Goal: Transaction & Acquisition: Purchase product/service

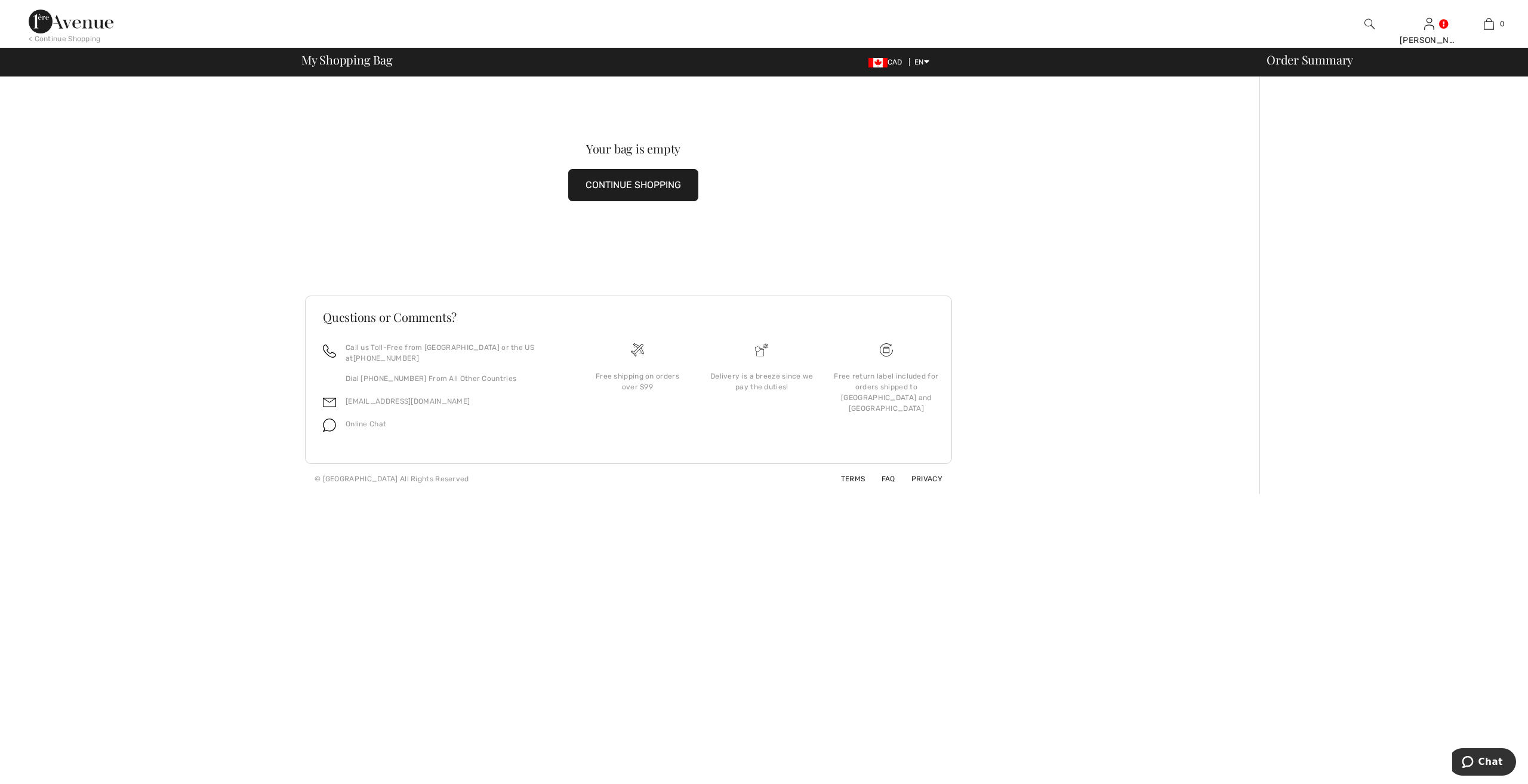
click at [644, 179] on button "CONTINUE SHOPPING" at bounding box center [633, 184] width 130 height 32
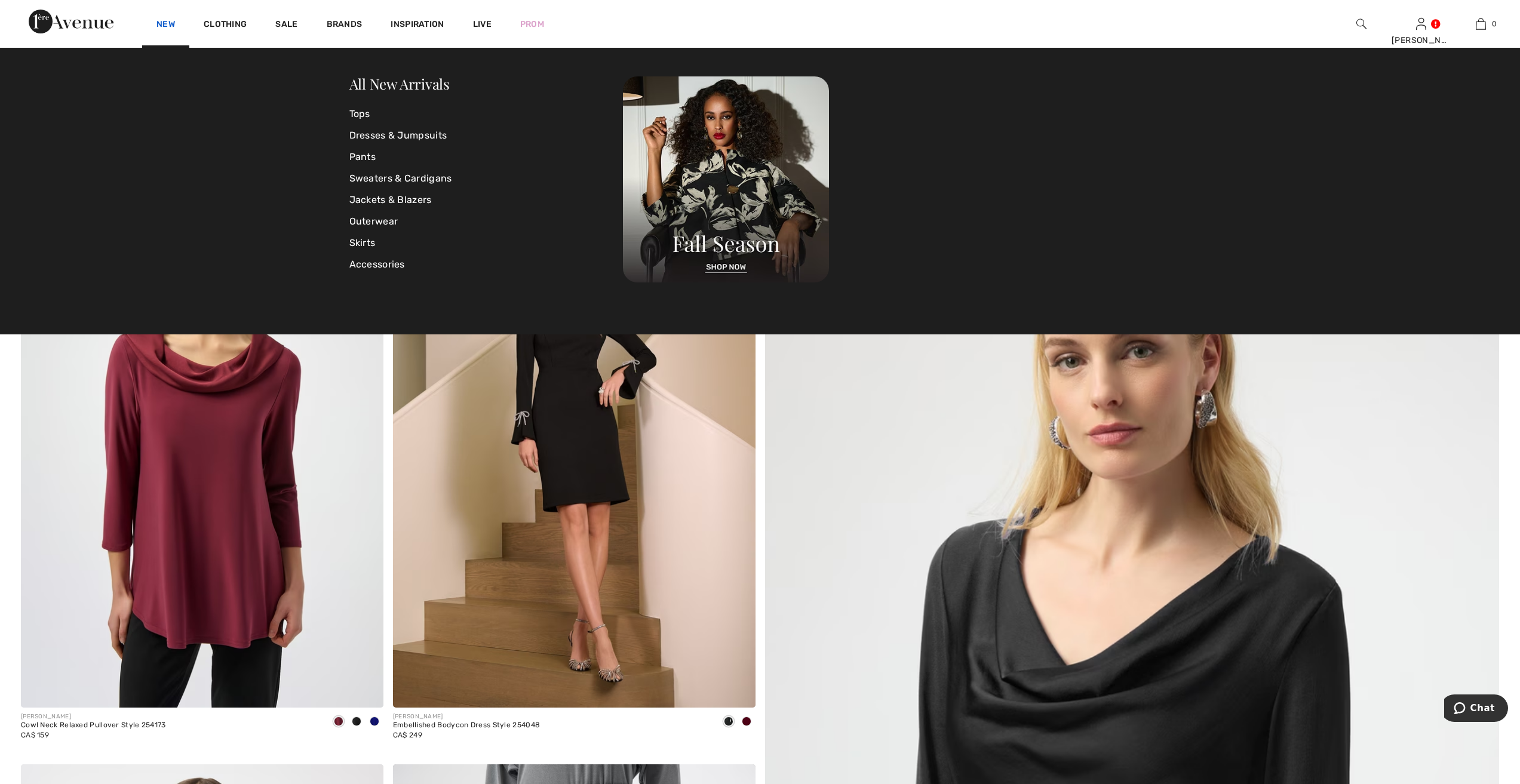
click at [159, 23] on link "New" at bounding box center [165, 25] width 19 height 13
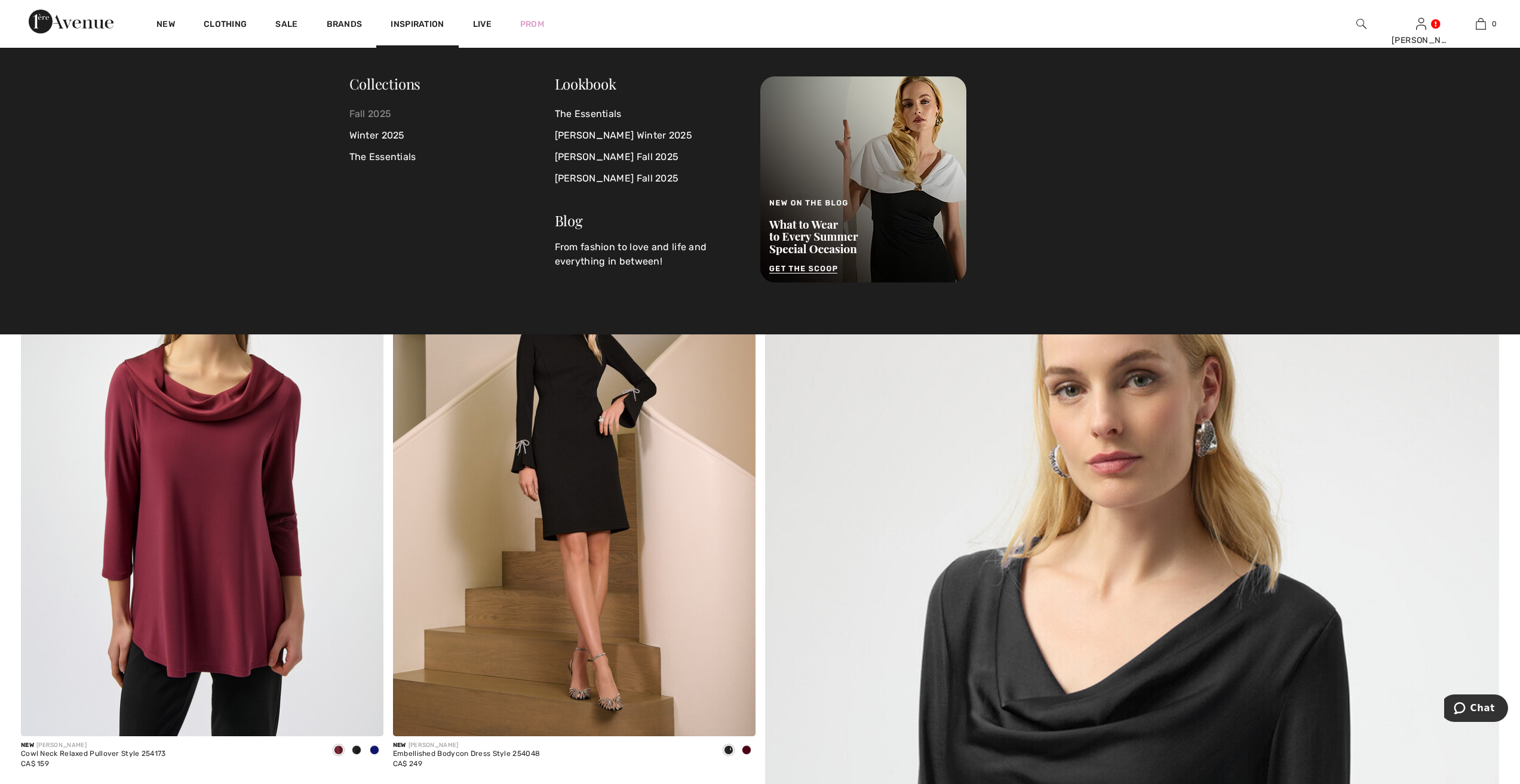
click at [369, 103] on div "Collections Fall 2025 Winter 2025 The Essentials" at bounding box center [452, 179] width 205 height 206
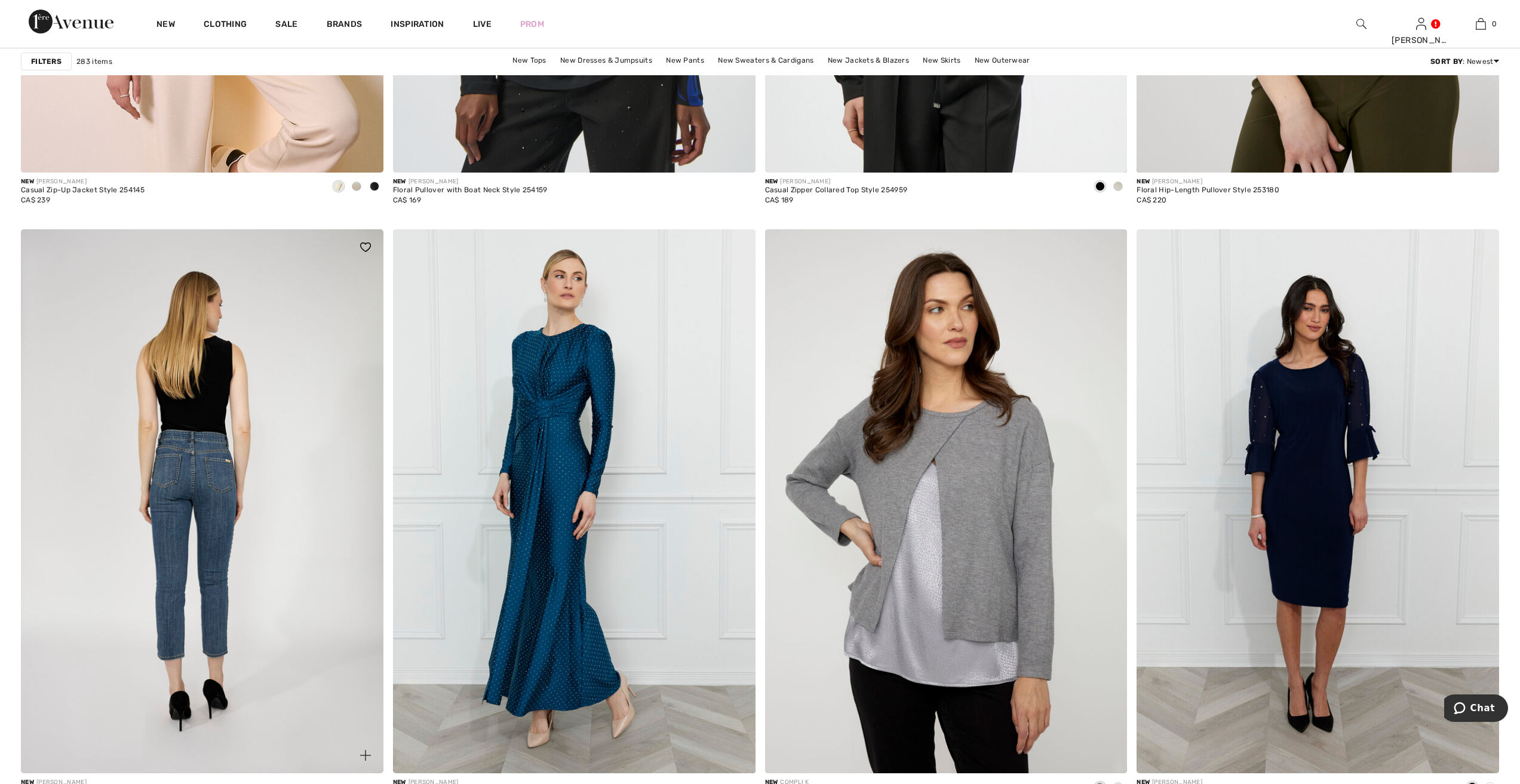
scroll to position [1969, 0]
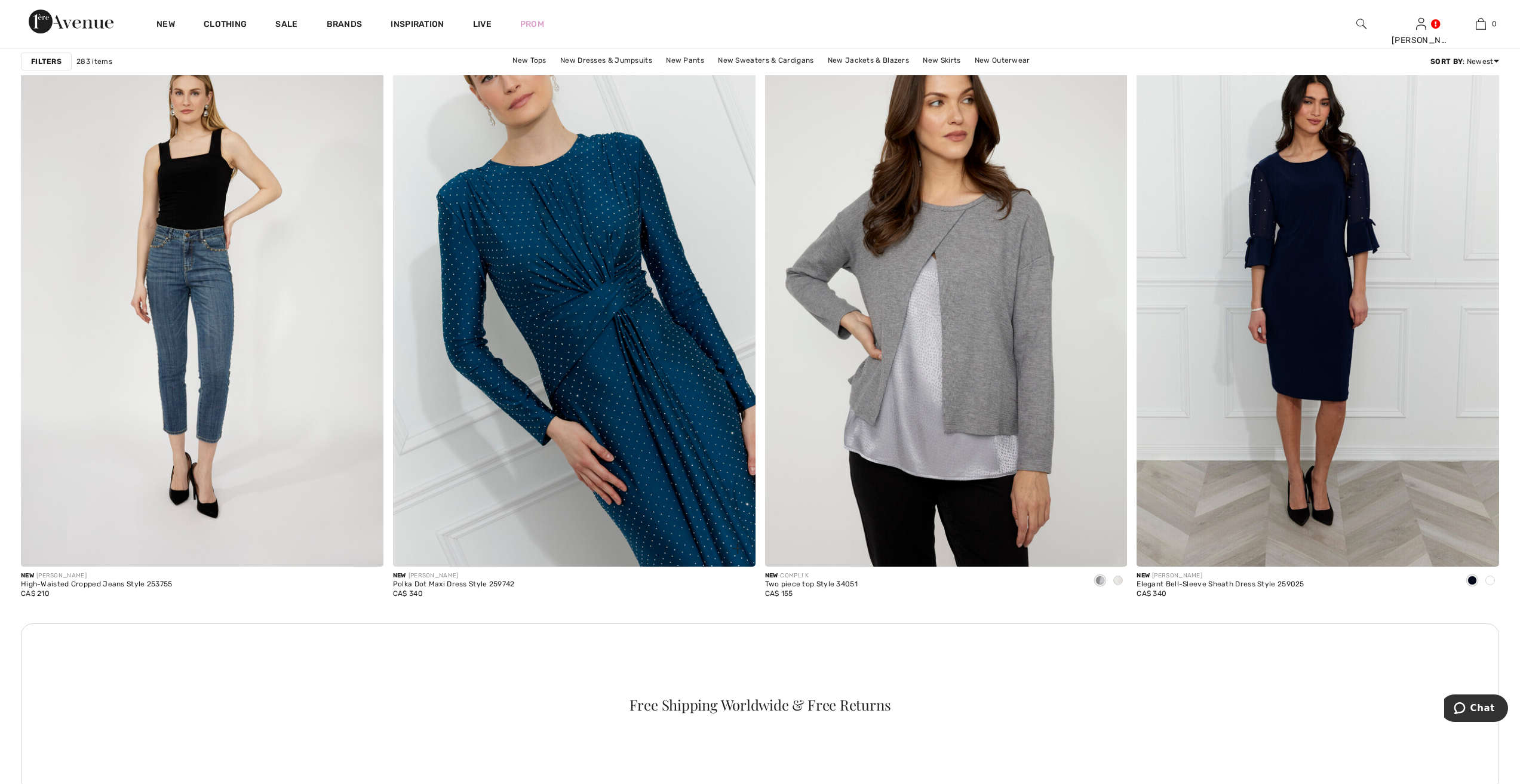
click at [628, 357] on img at bounding box center [574, 294] width 362 height 543
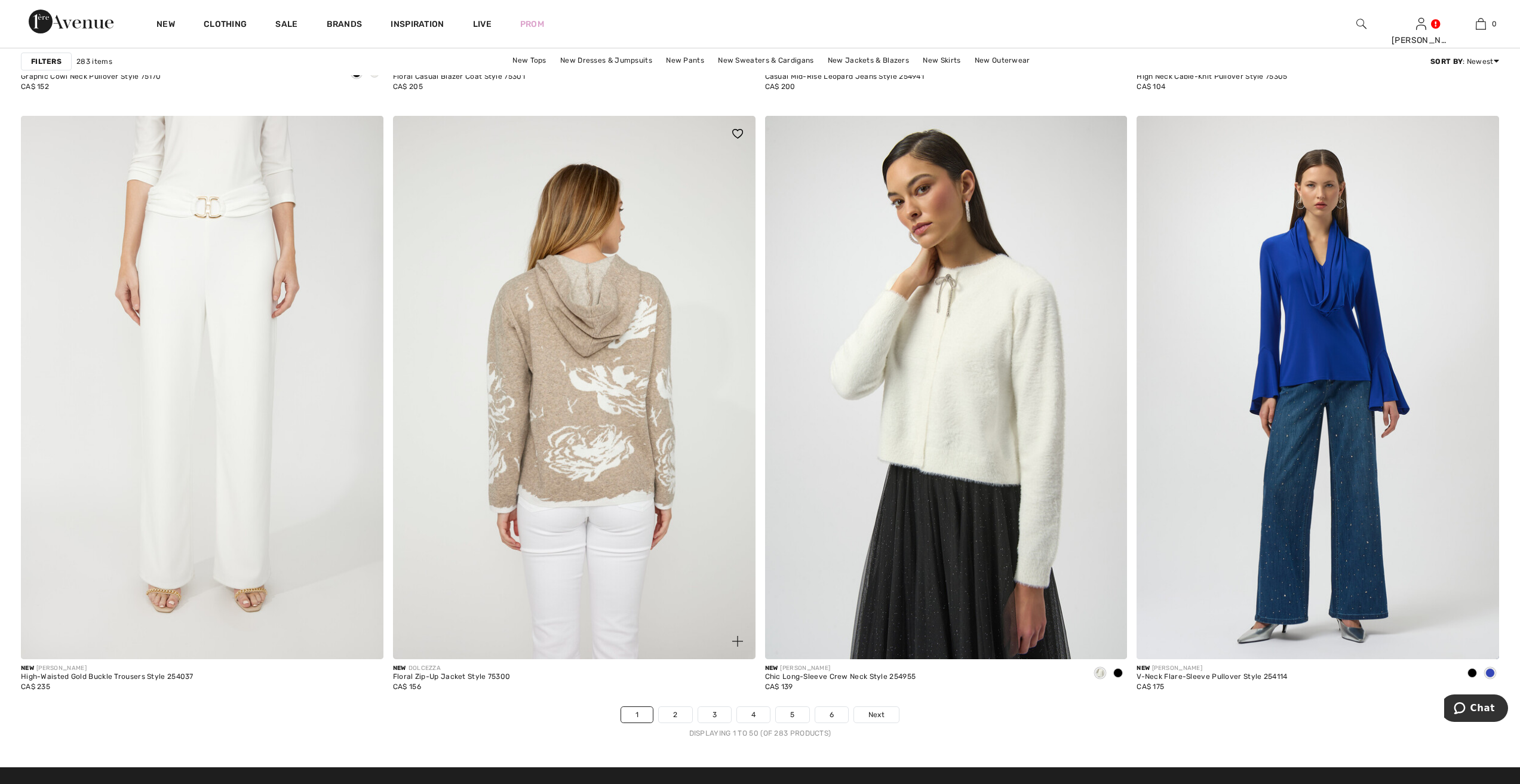
scroll to position [8775, 0]
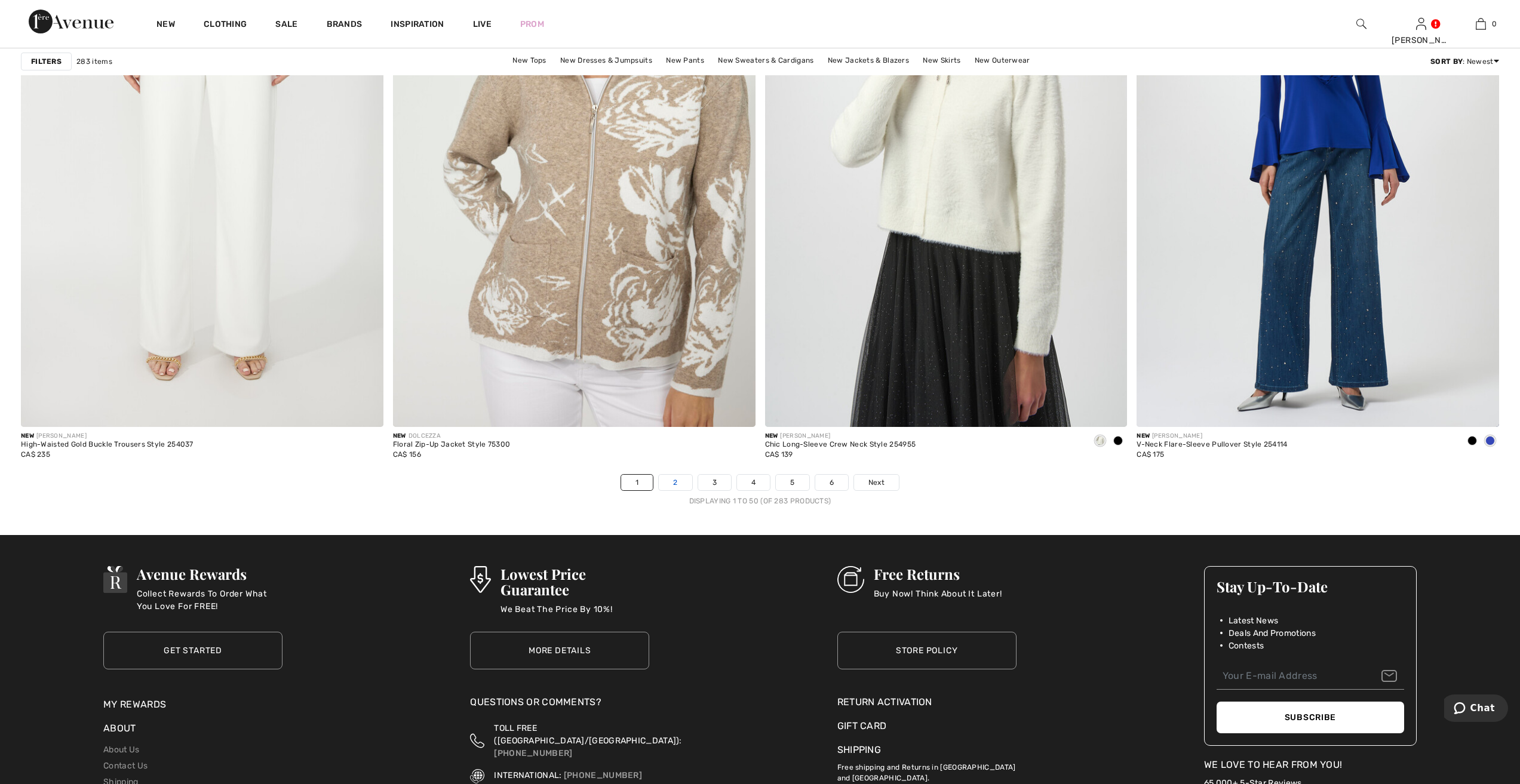
click at [673, 481] on link "2" at bounding box center [675, 482] width 33 height 16
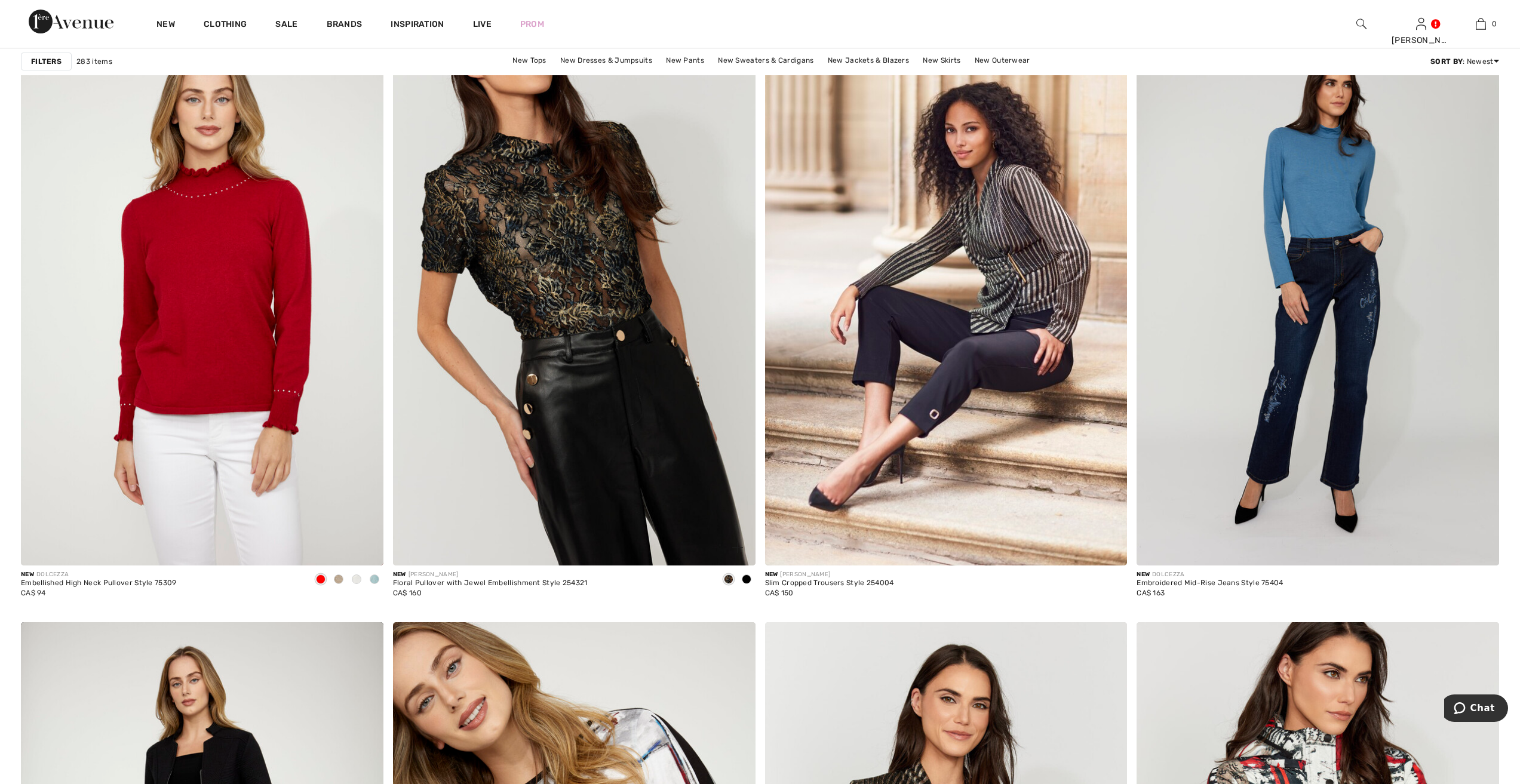
scroll to position [1373, 0]
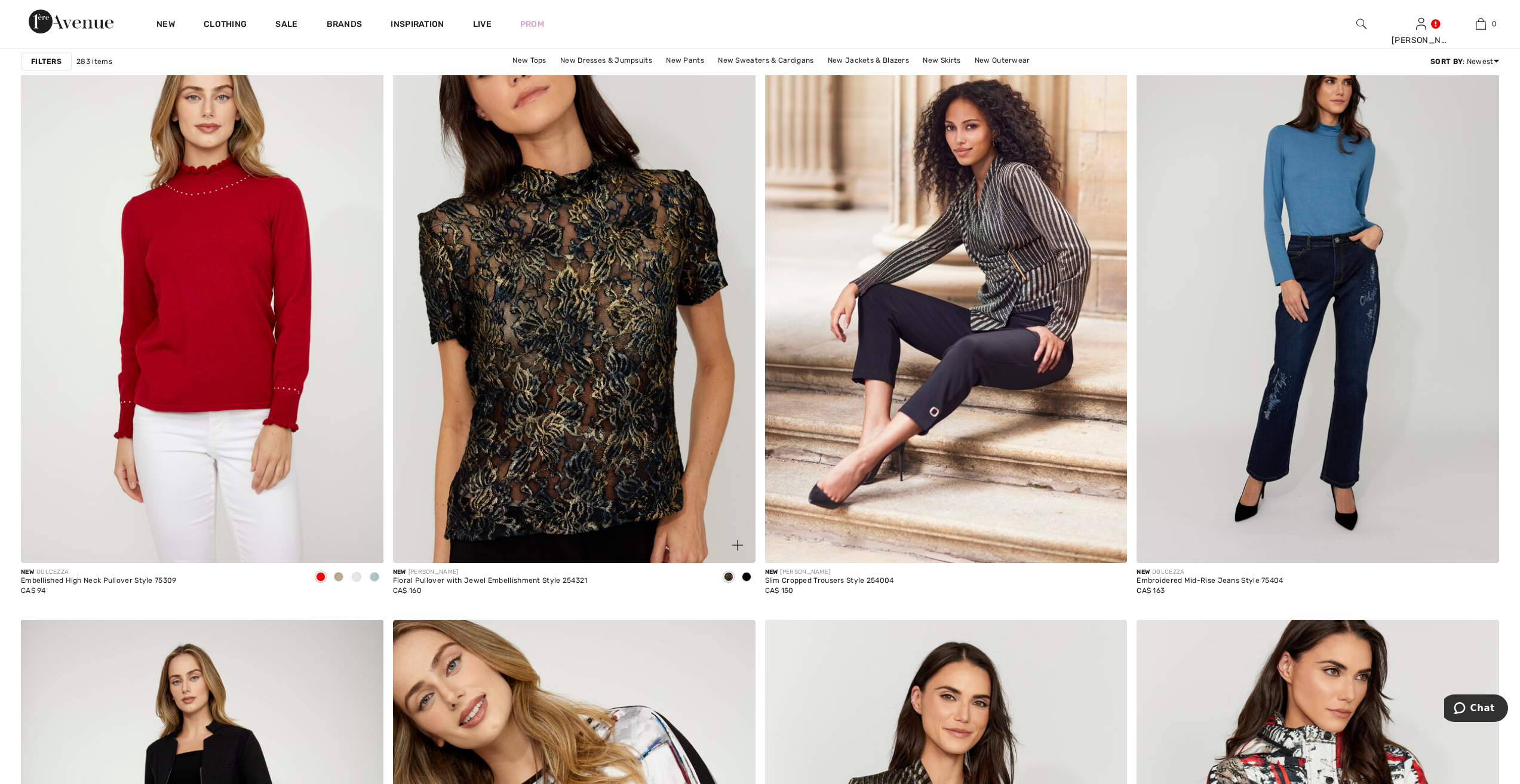
click at [576, 328] on img at bounding box center [574, 291] width 362 height 543
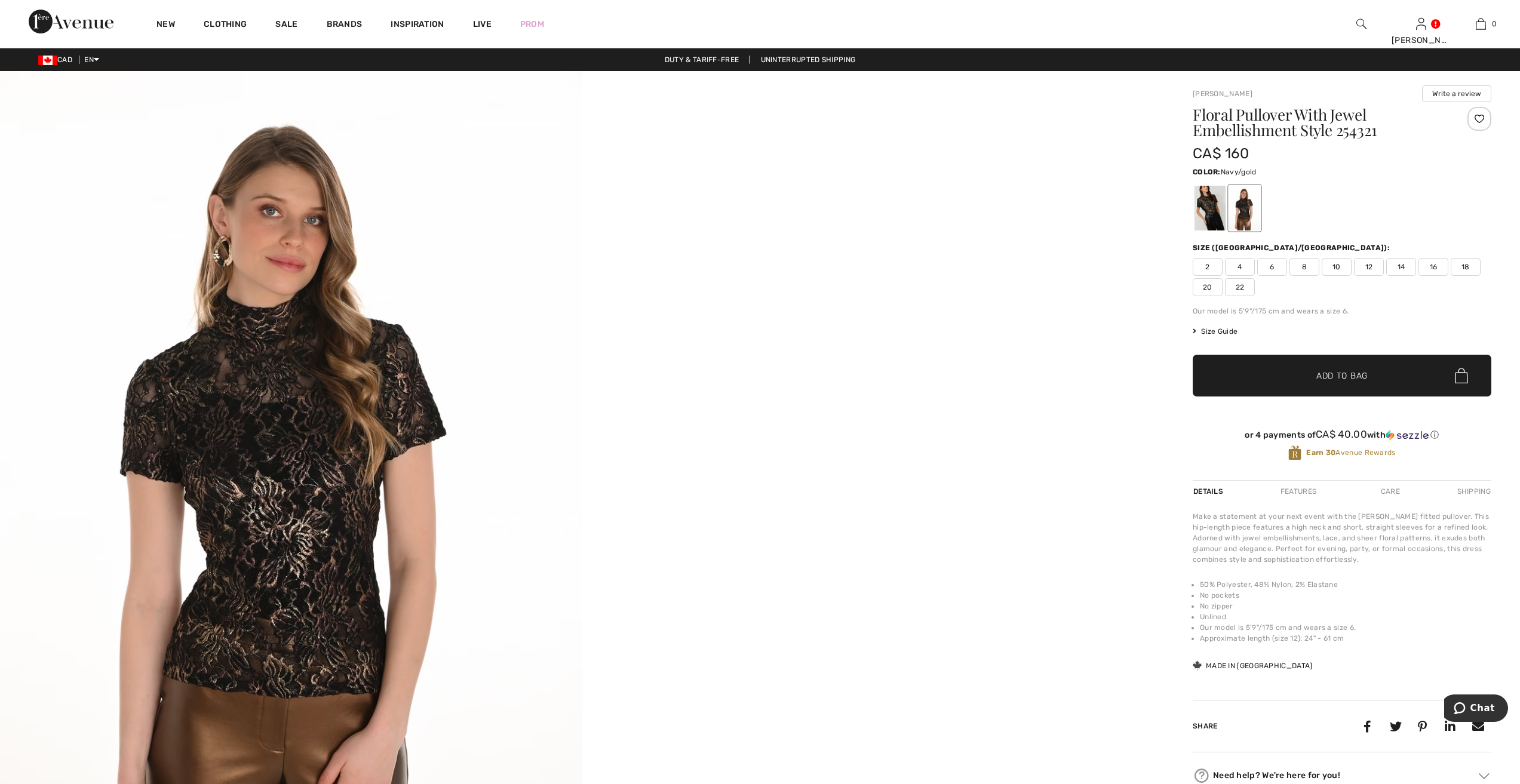
click at [1215, 212] on div at bounding box center [1210, 208] width 31 height 45
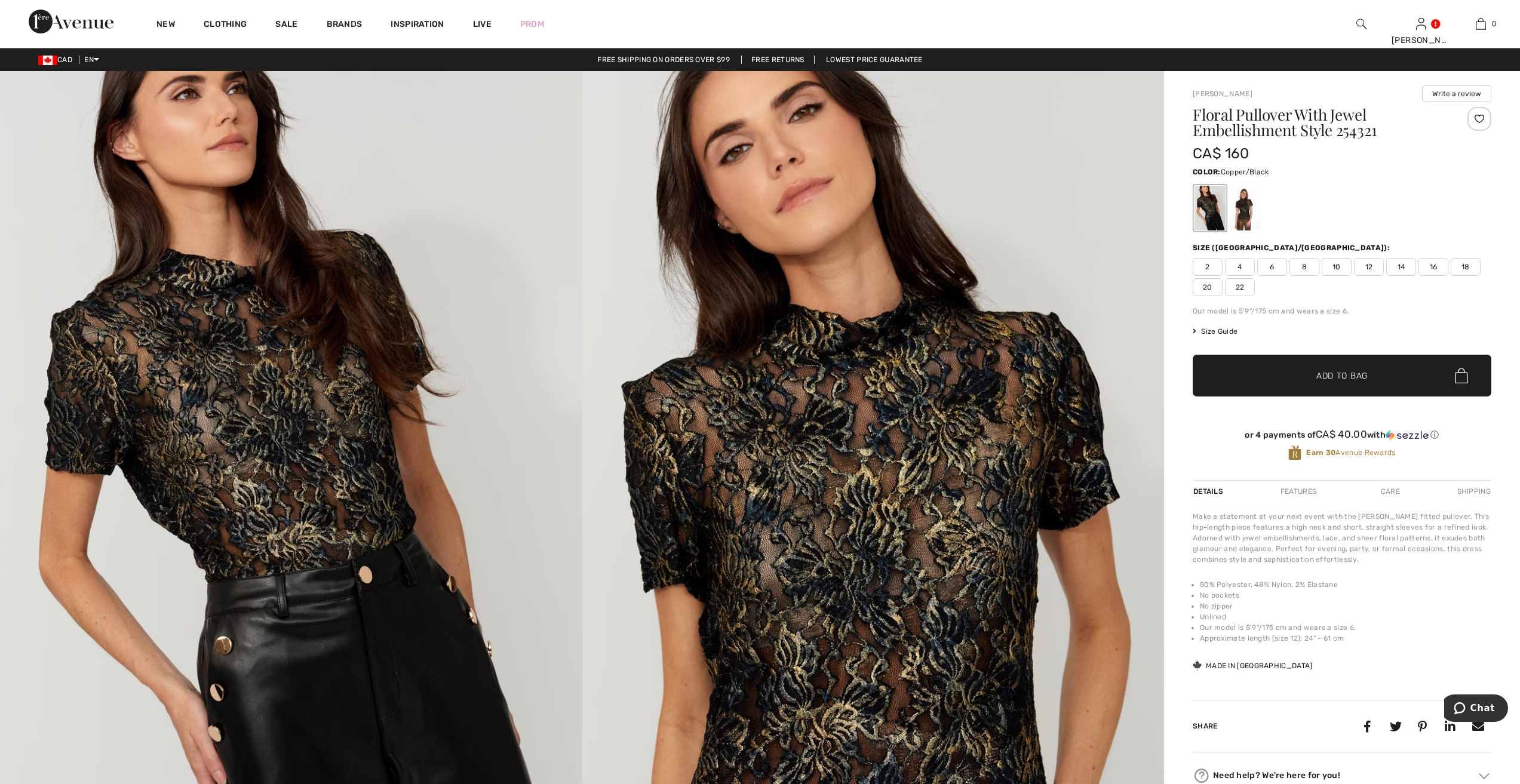
click at [1247, 205] on div at bounding box center [1245, 208] width 31 height 45
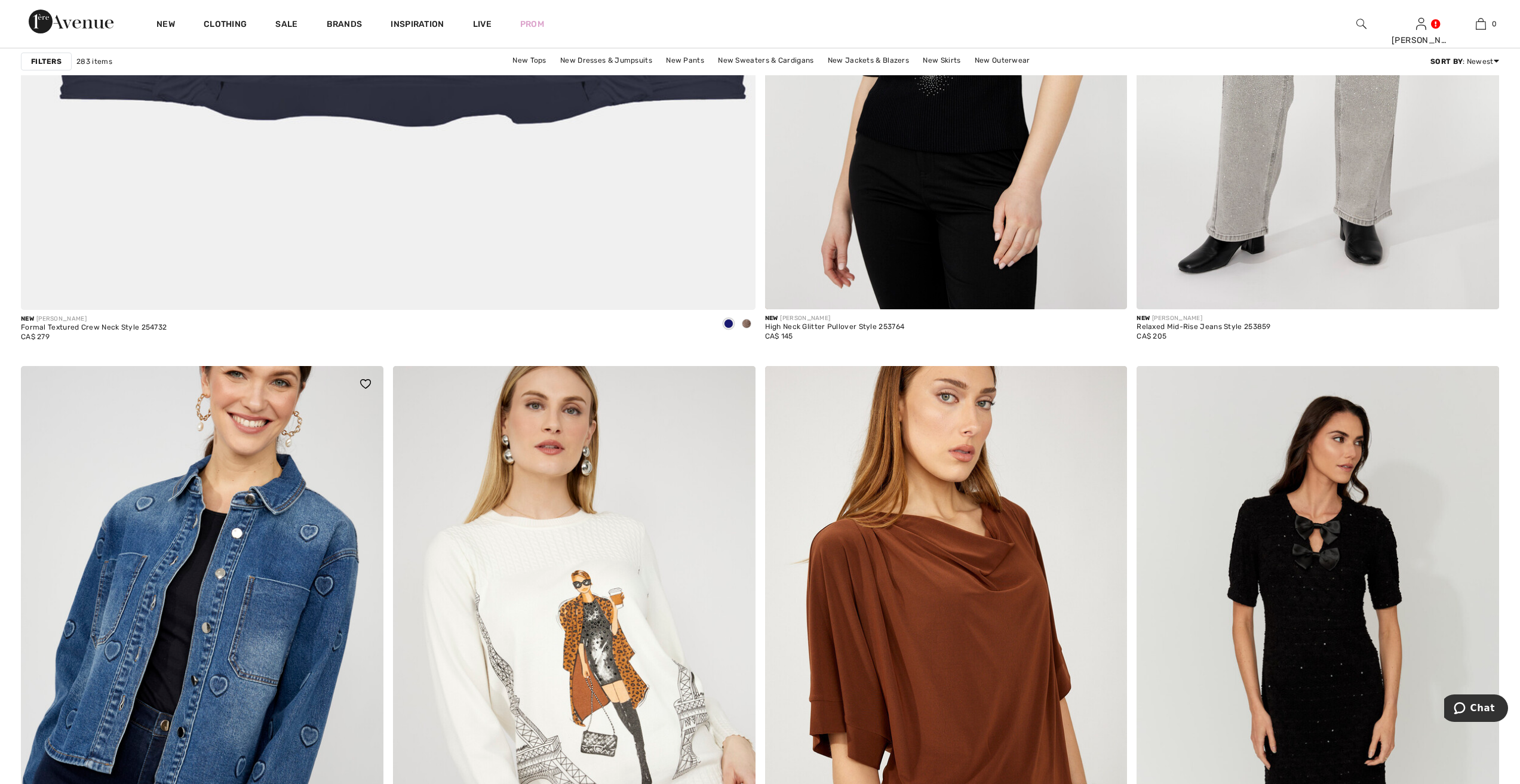
scroll to position [6029, 0]
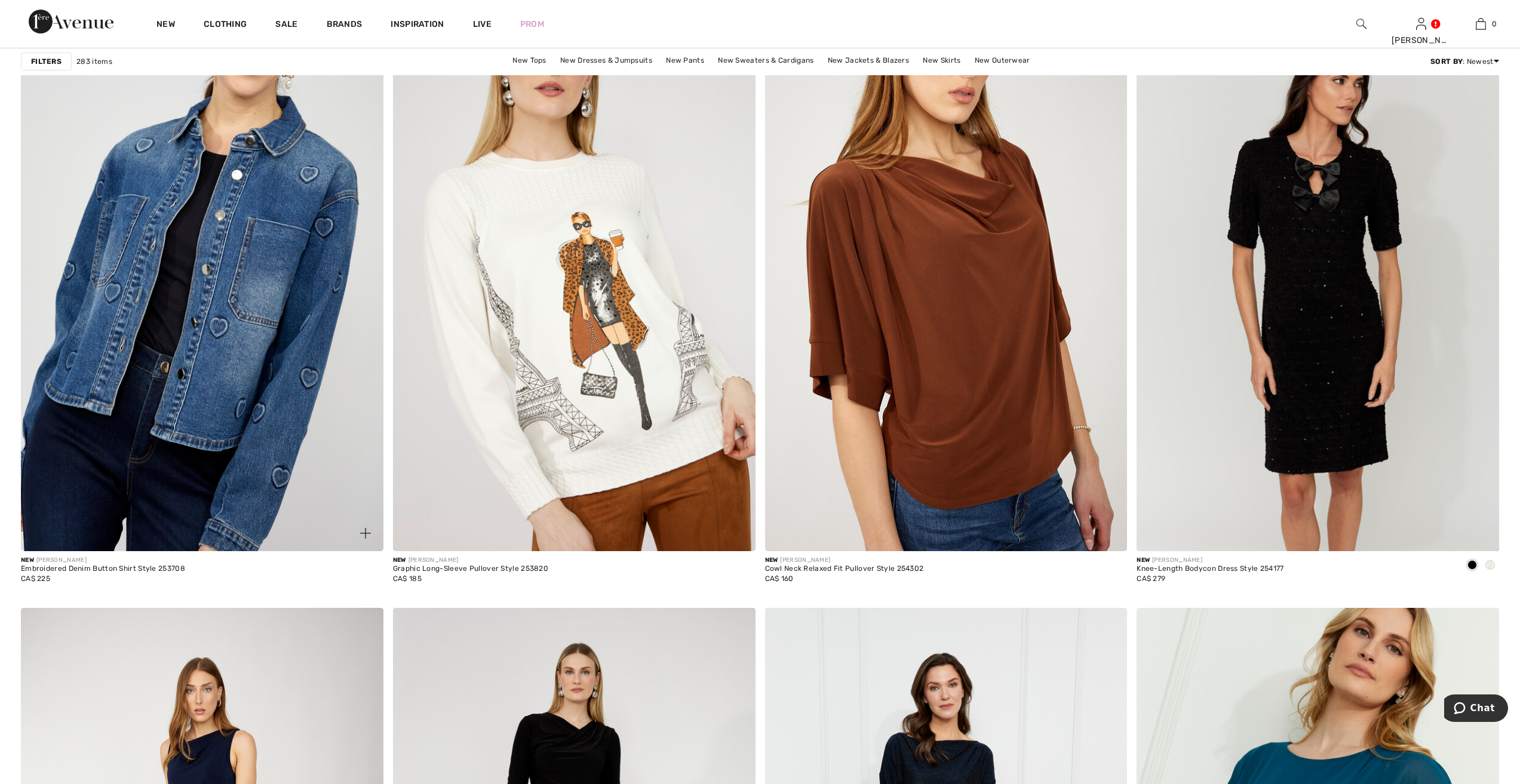
click at [228, 267] on img at bounding box center [202, 279] width 362 height 543
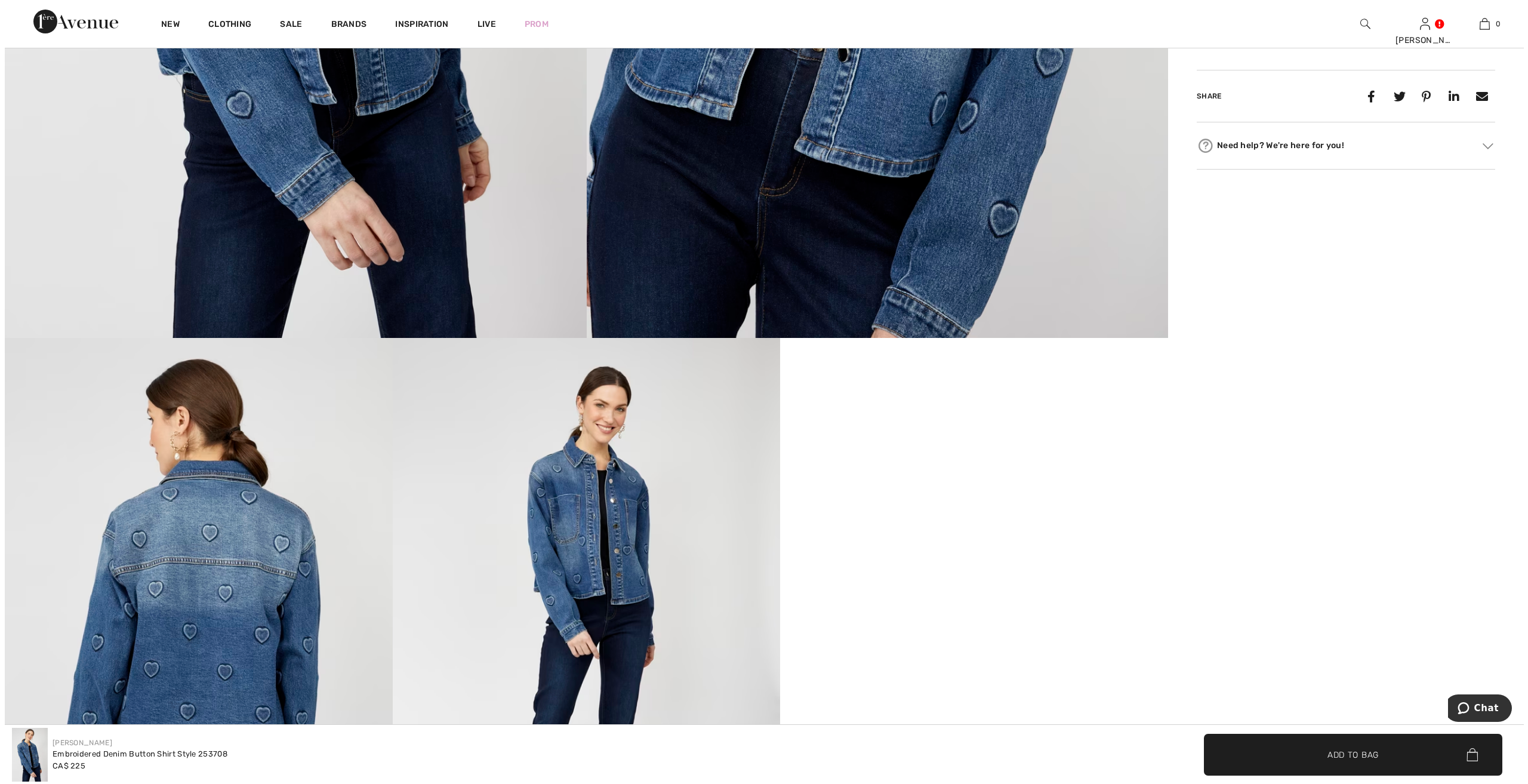
scroll to position [895, 0]
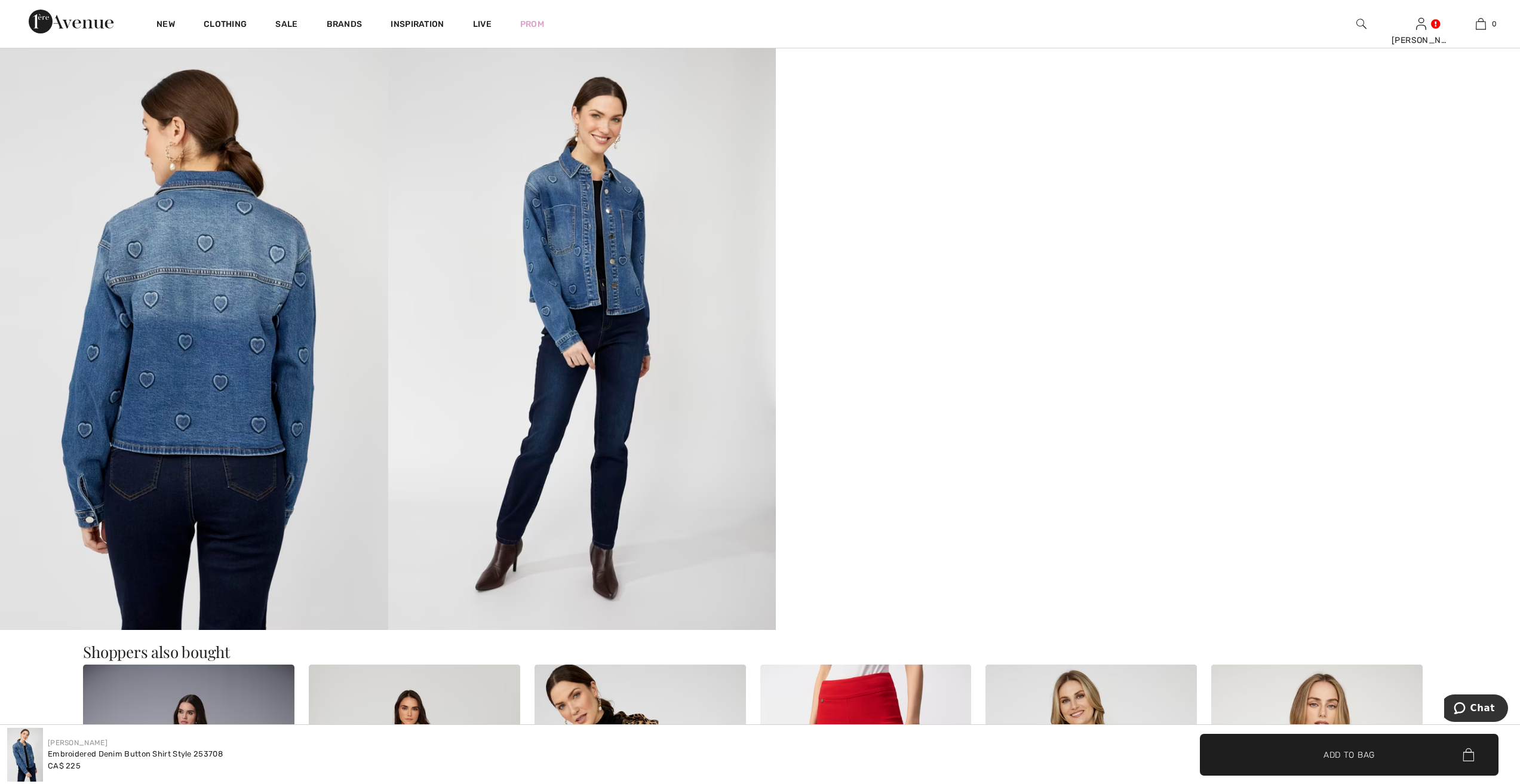
click at [152, 274] on img at bounding box center [194, 339] width 388 height 582
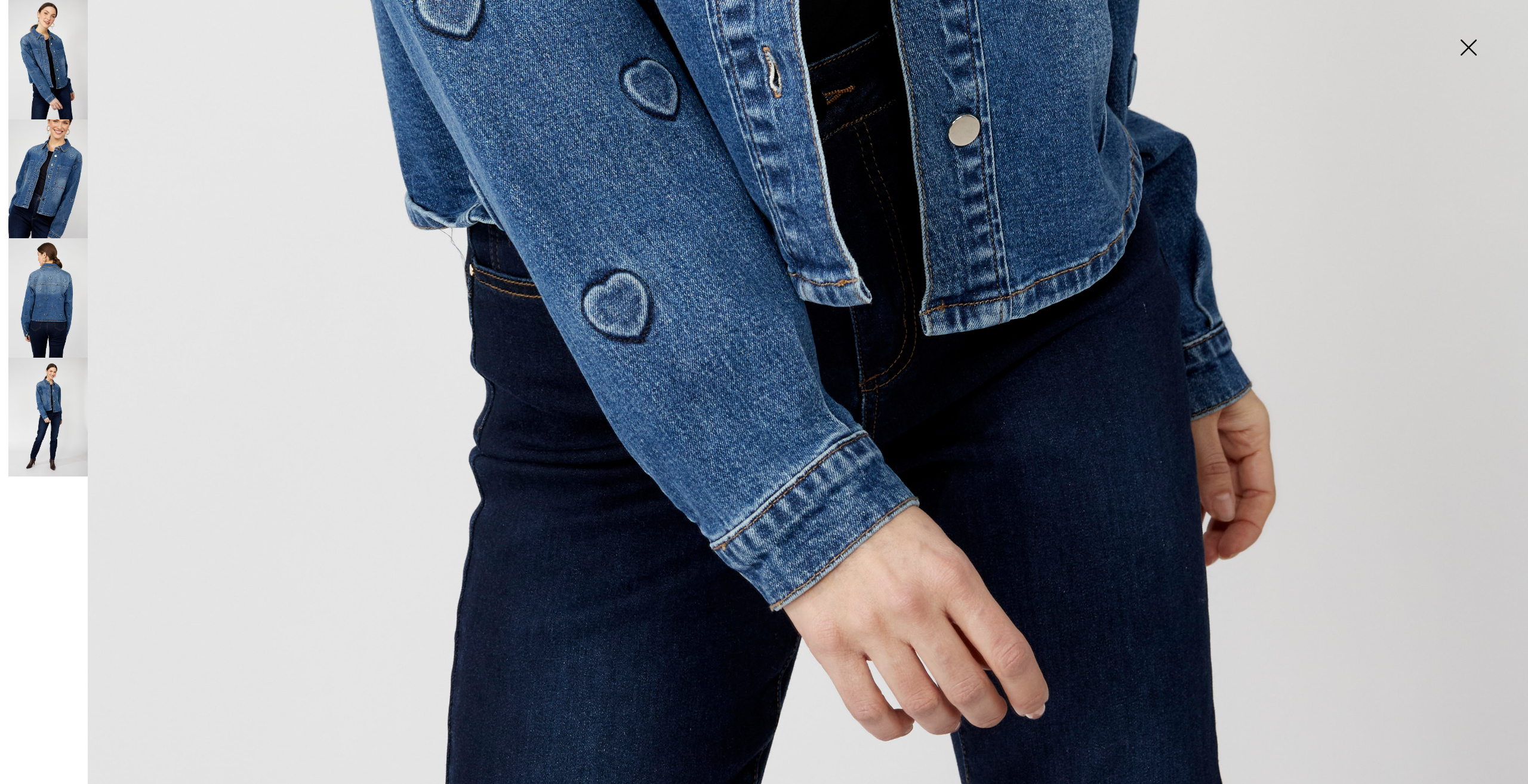
scroll to position [1014, 0]
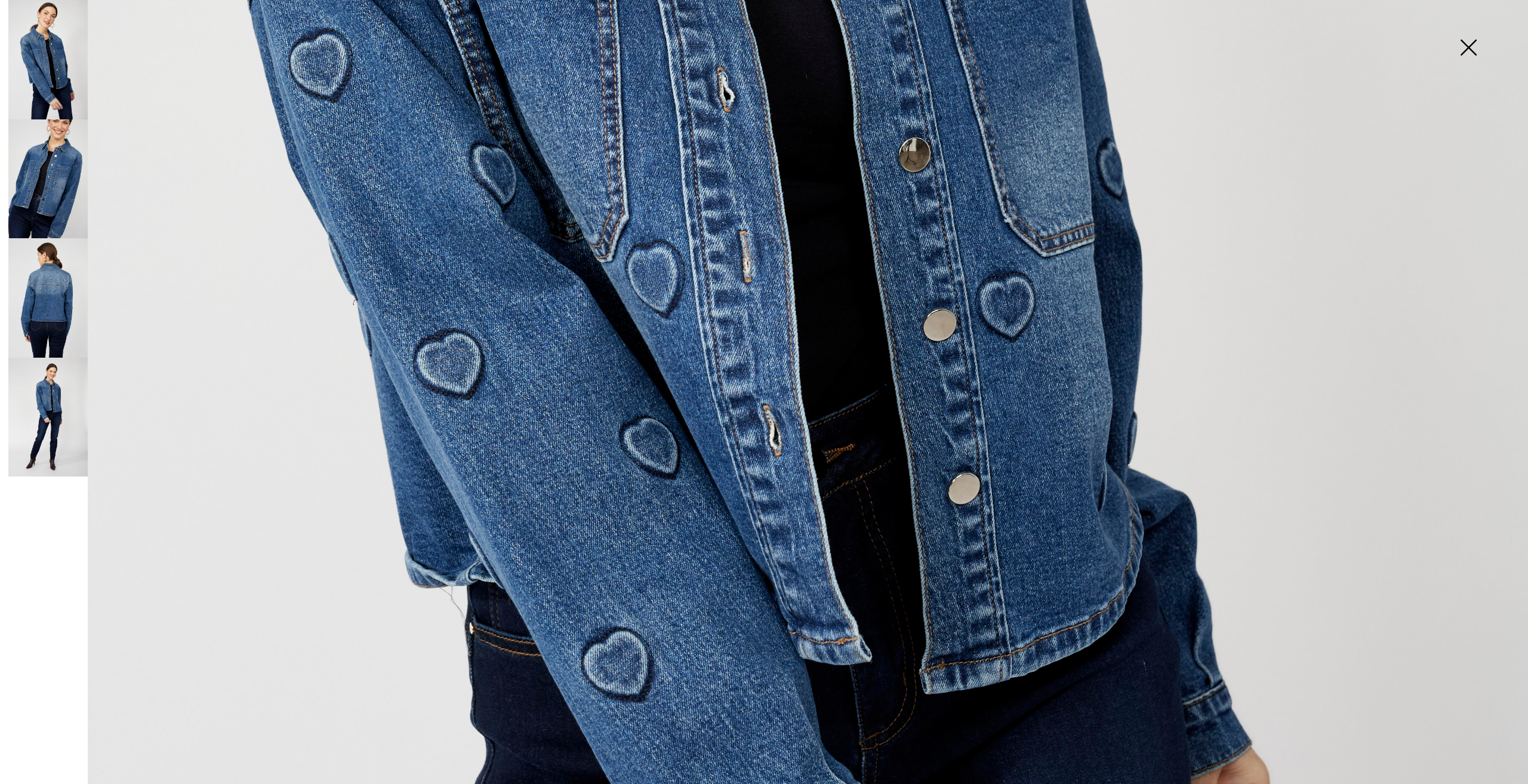
click at [30, 292] on img at bounding box center [48, 298] width 79 height 119
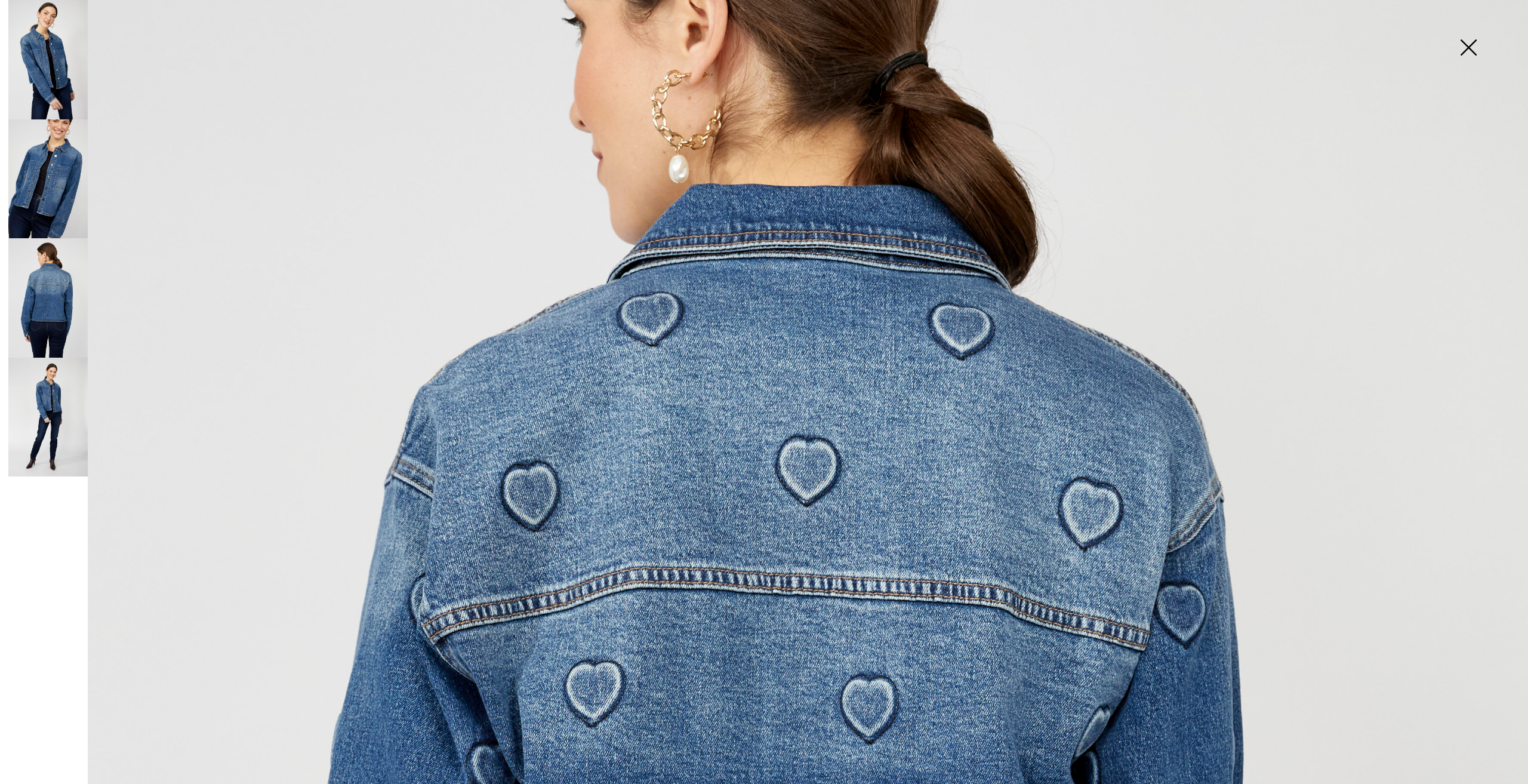
scroll to position [0, 0]
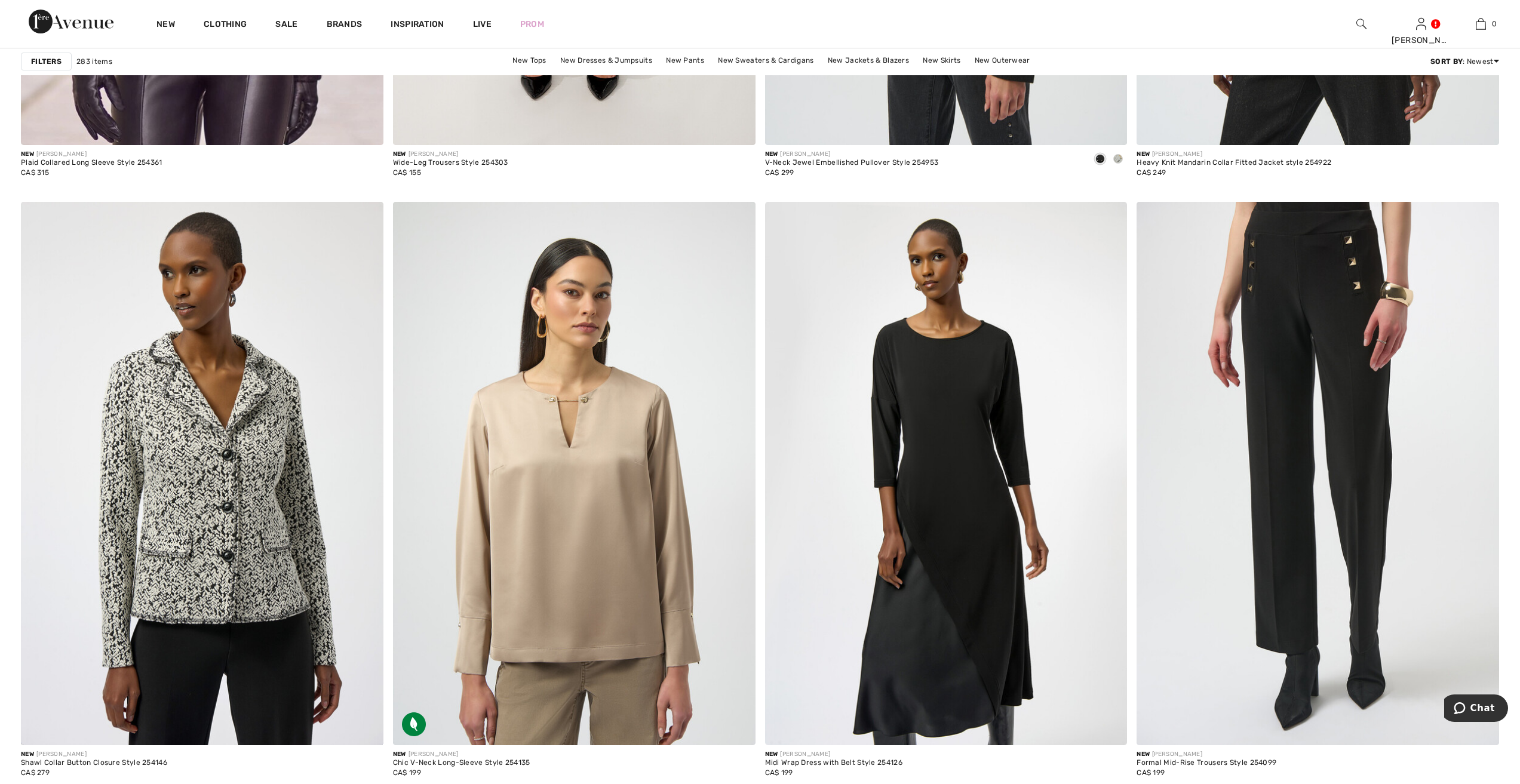
scroll to position [8775, 0]
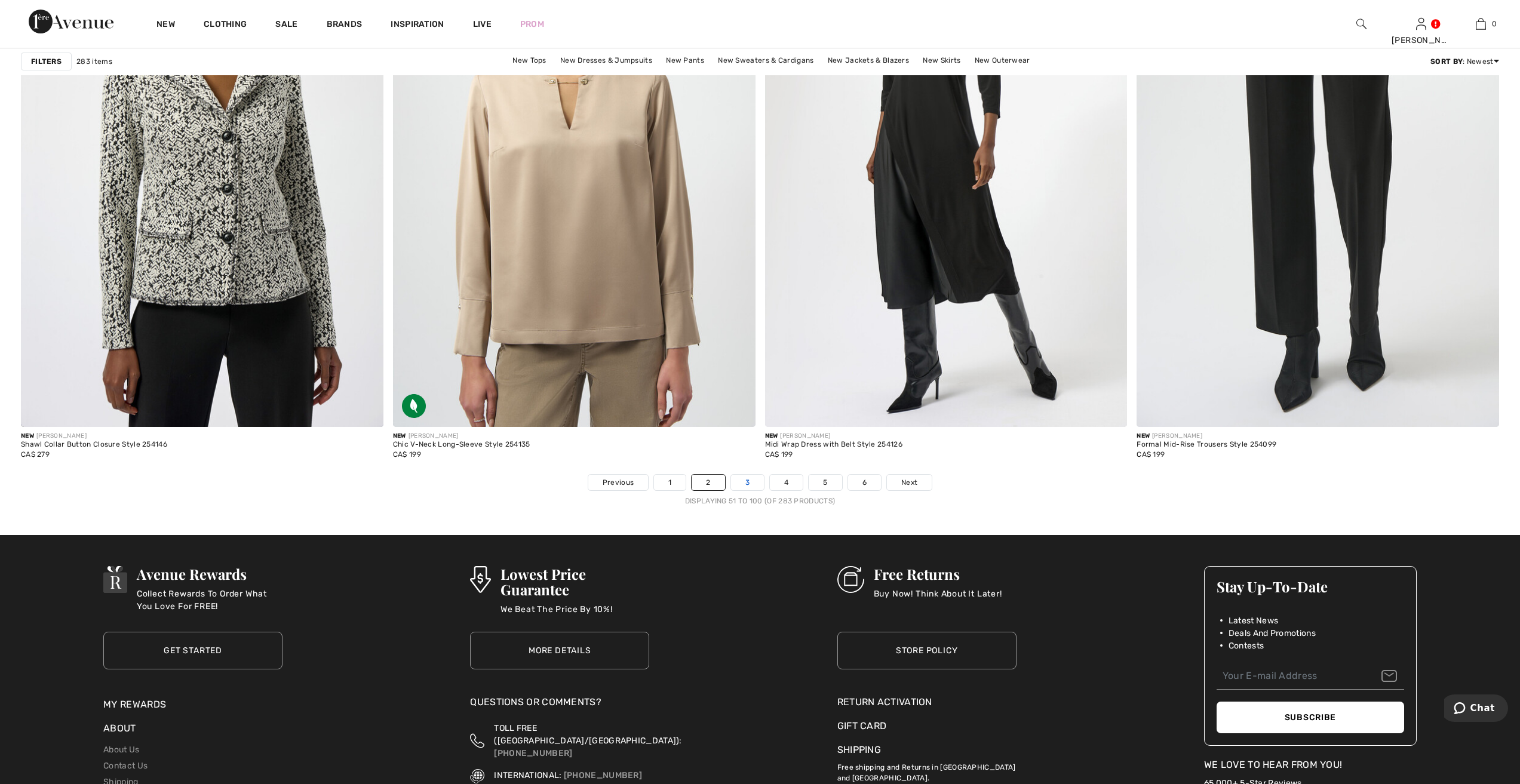
click at [747, 479] on link "3" at bounding box center [747, 482] width 33 height 16
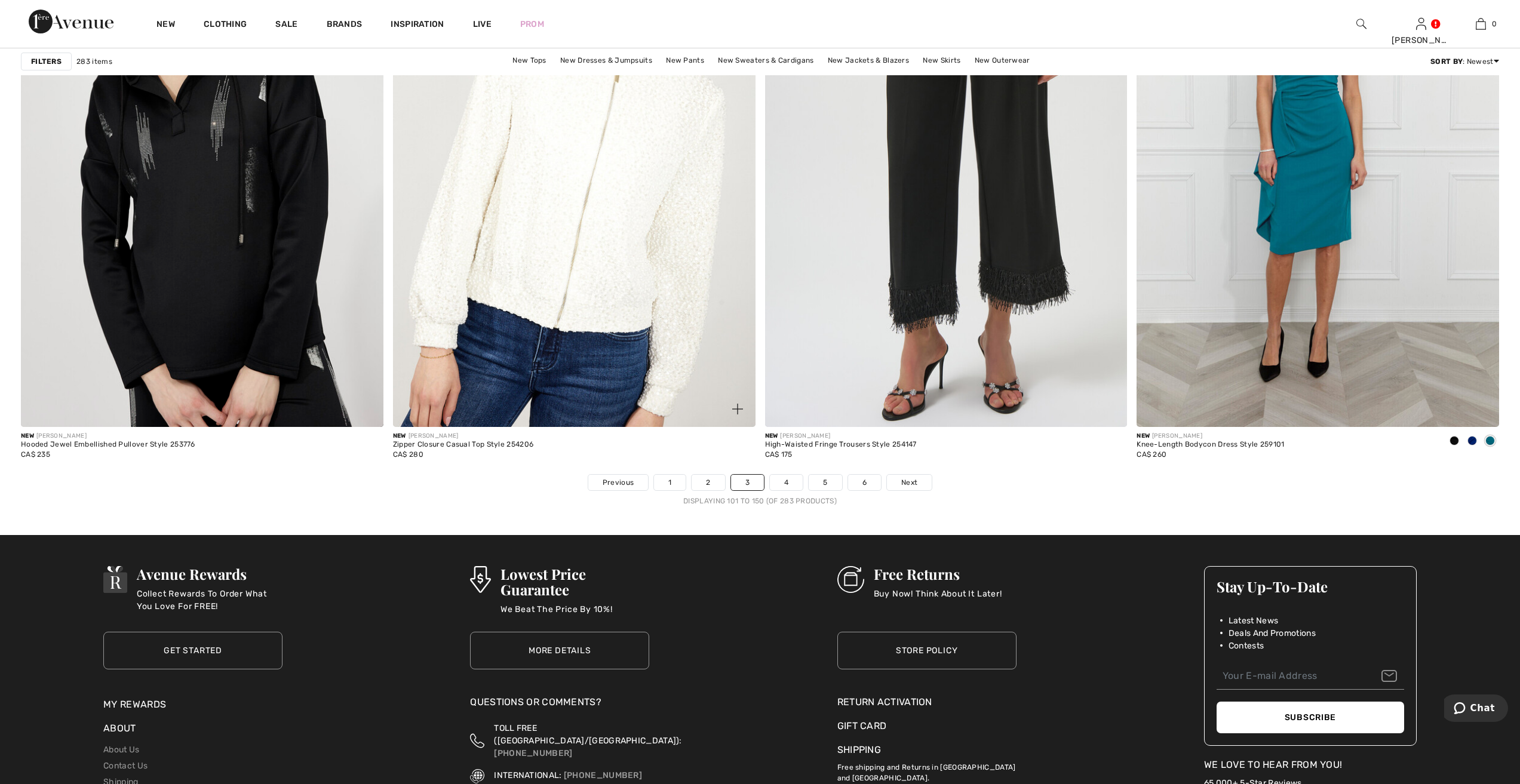
scroll to position [8948, 0]
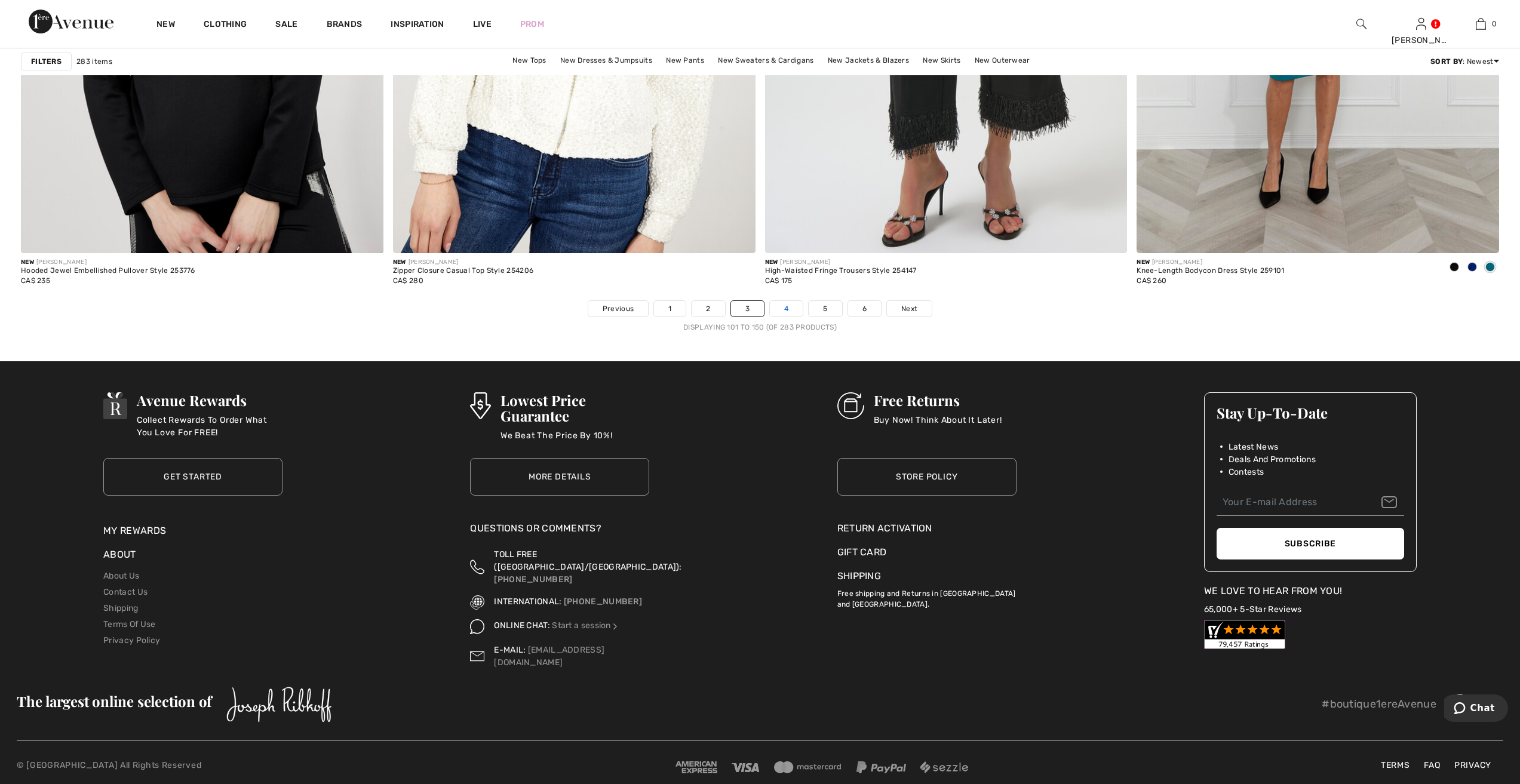
click at [785, 304] on link "4" at bounding box center [786, 309] width 33 height 16
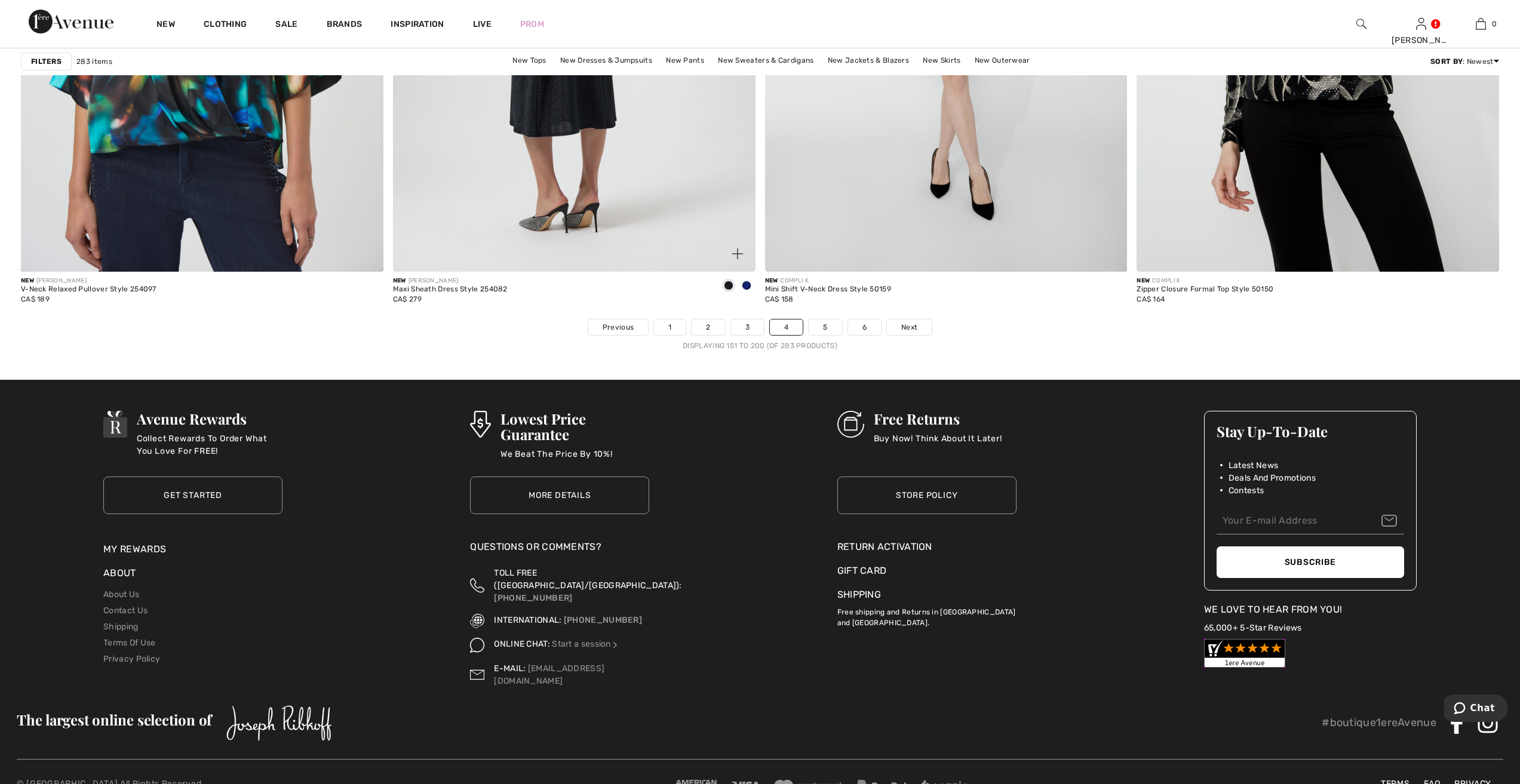
scroll to position [8948, 0]
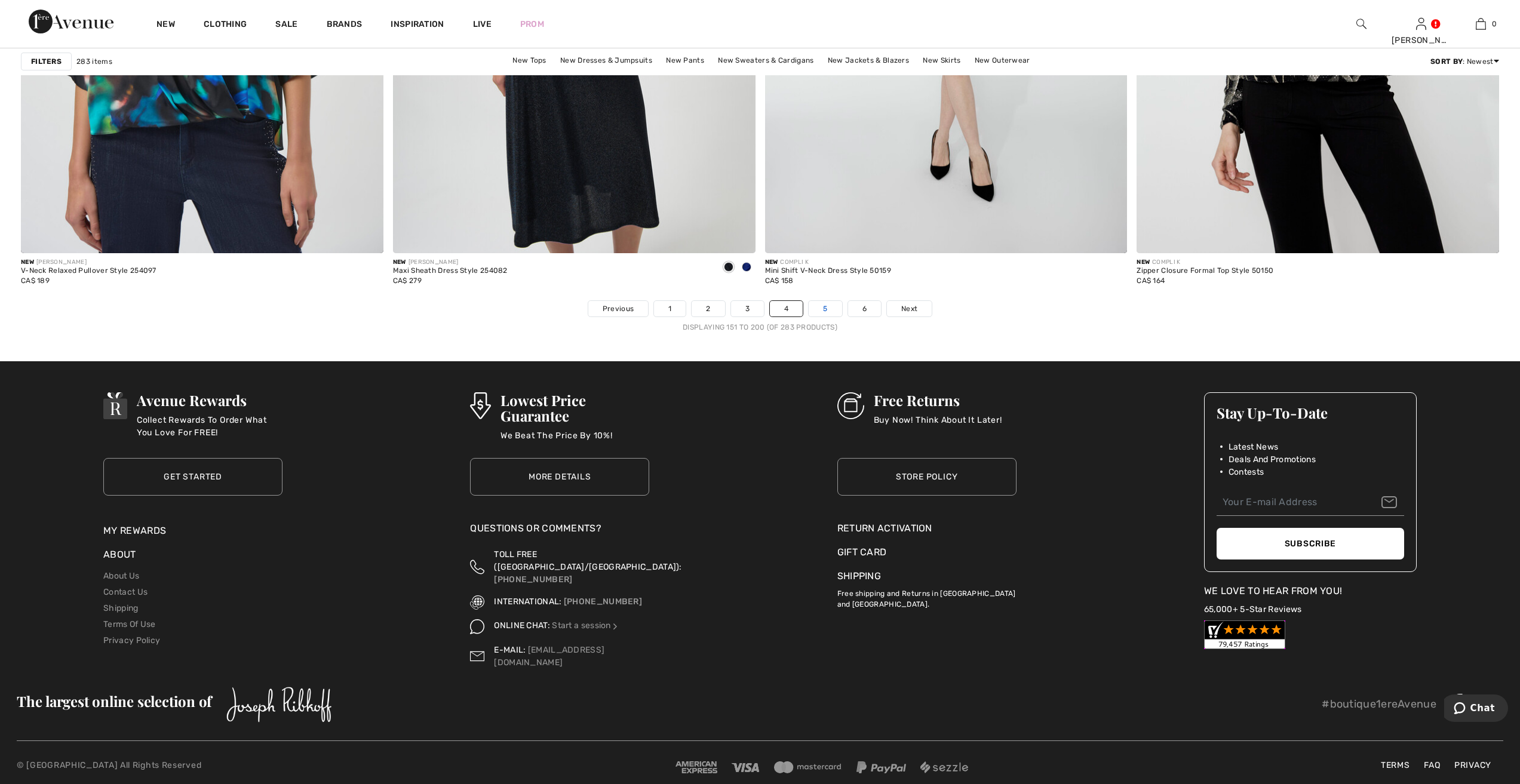
click at [823, 303] on link "5" at bounding box center [825, 309] width 33 height 16
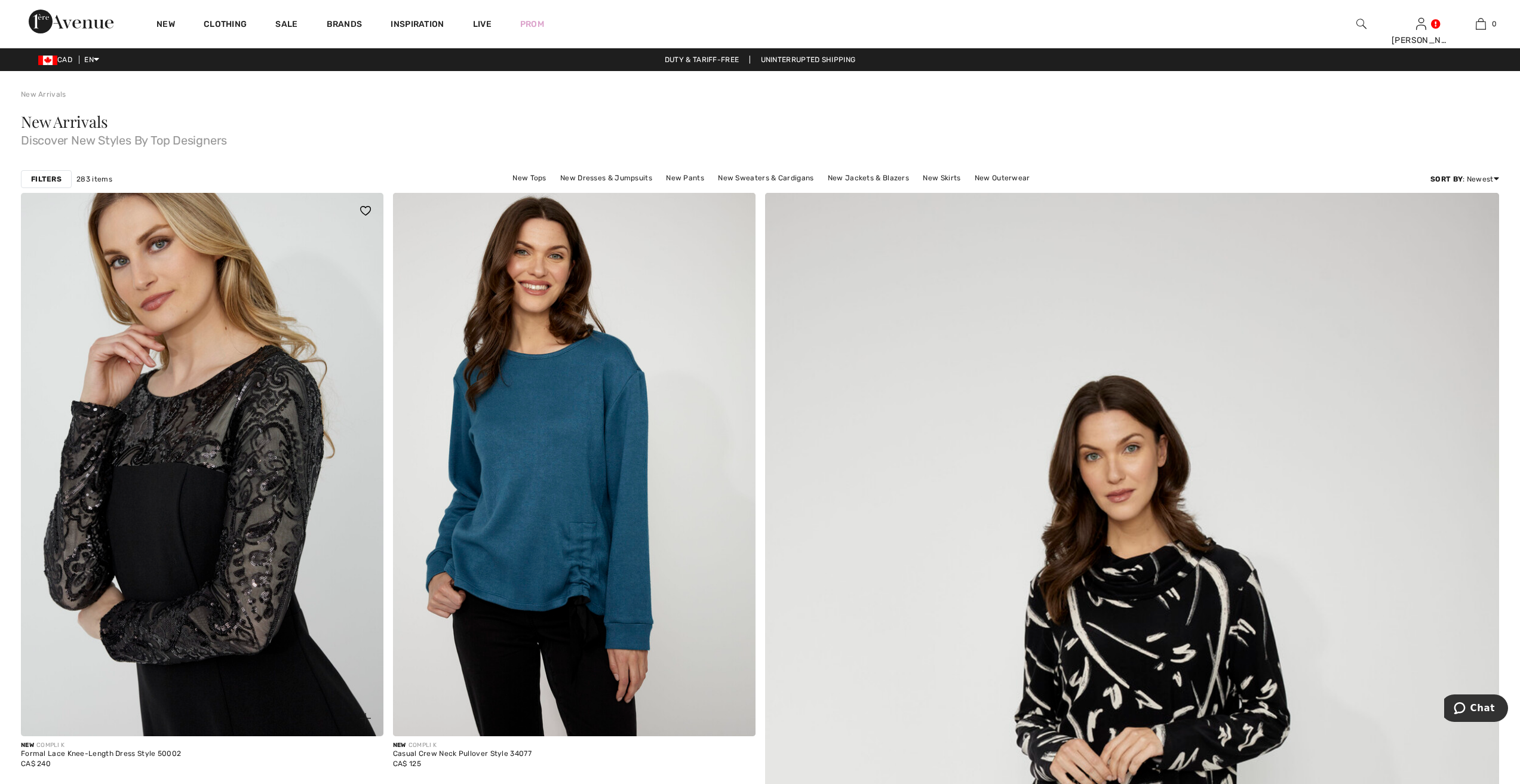
click at [194, 539] on img at bounding box center [202, 464] width 362 height 543
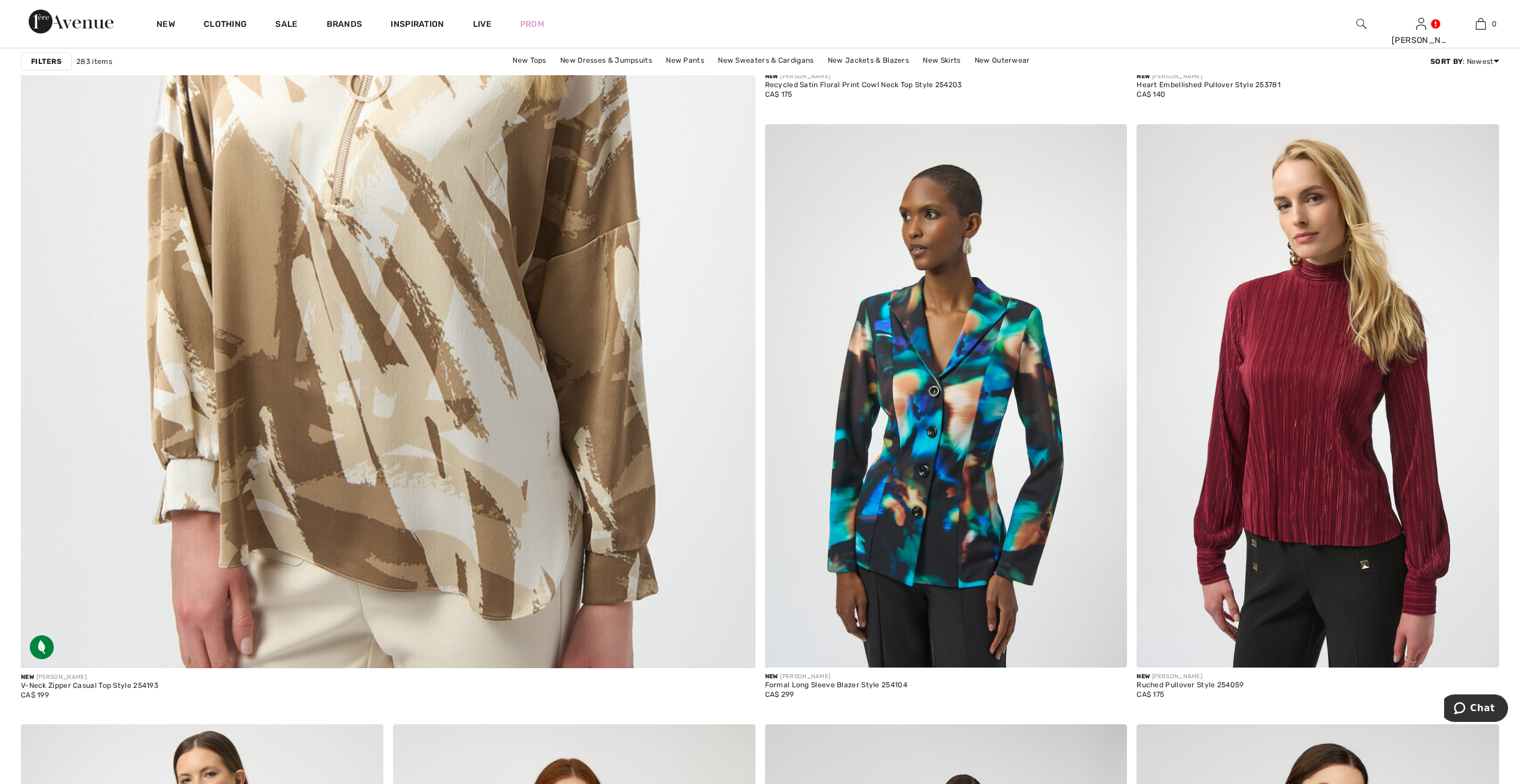
scroll to position [5420, 0]
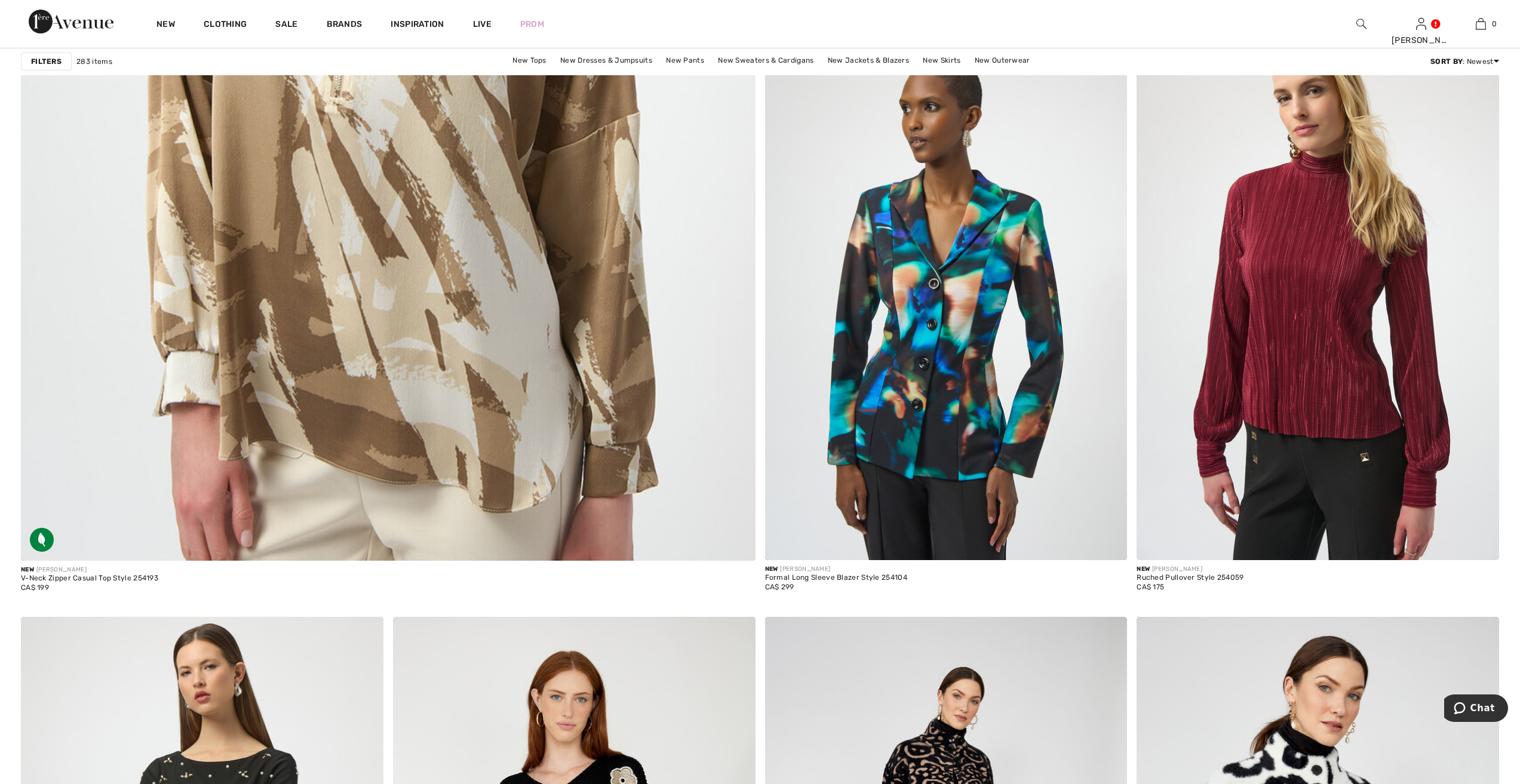
drag, startPoint x: 938, startPoint y: 807, endPoint x: 1013, endPoint y: 807, distance: 75.0
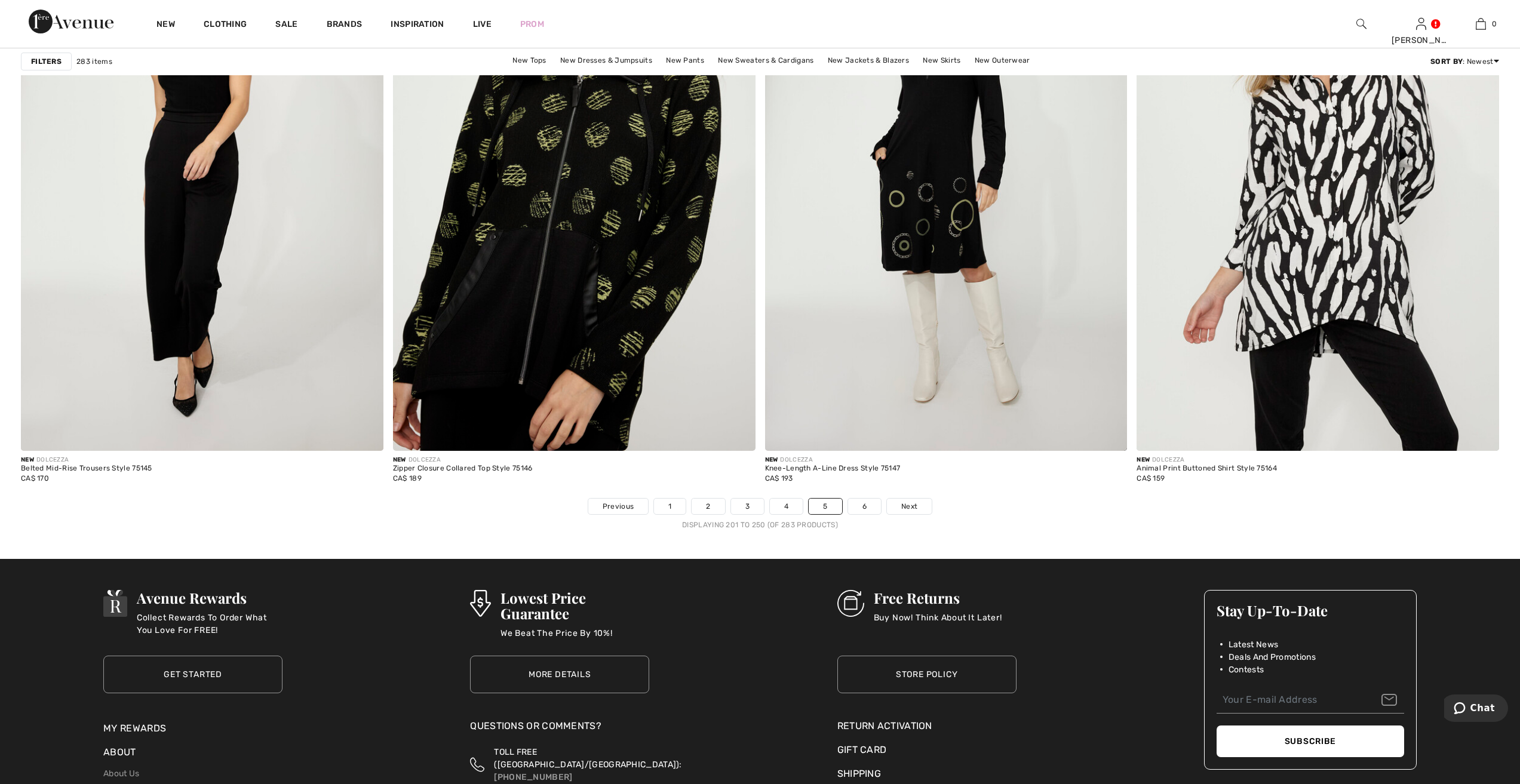
scroll to position [8882, 0]
